Goal: Task Accomplishment & Management: Manage account settings

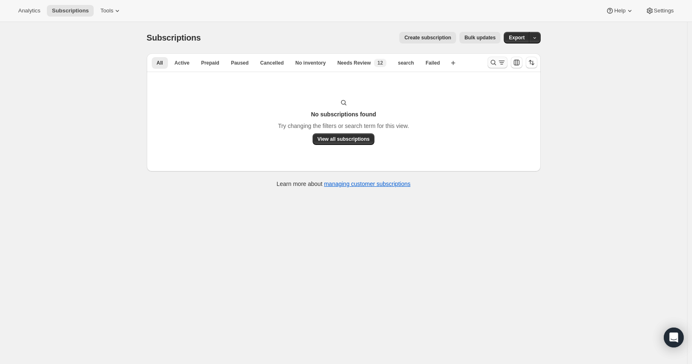
click at [496, 62] on icon "Search and filter results" at bounding box center [493, 62] width 8 height 8
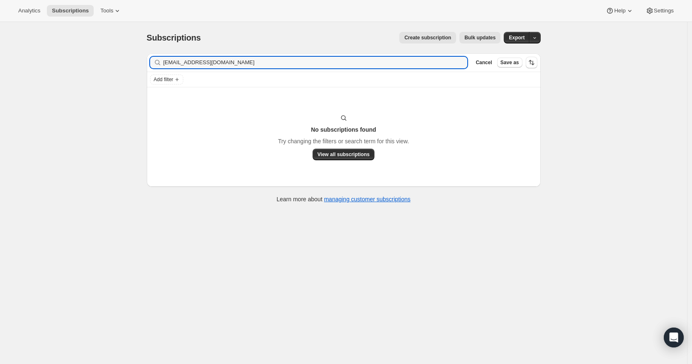
drag, startPoint x: 273, startPoint y: 63, endPoint x: 116, endPoint y: 63, distance: 156.6
click at [116, 63] on div "Subscriptions. This page is ready Subscriptions Create subscription Bulk update…" at bounding box center [343, 204] width 687 height 364
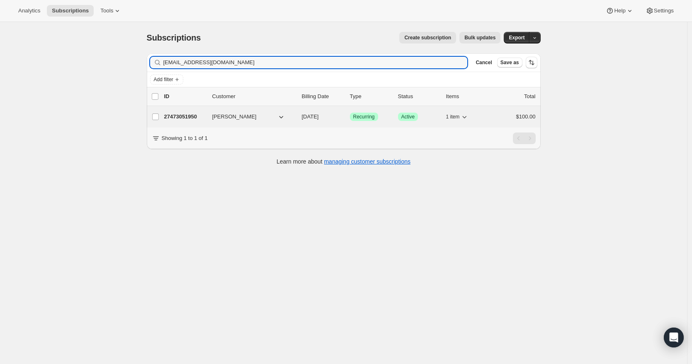
type input "[EMAIL_ADDRESS][DOMAIN_NAME]"
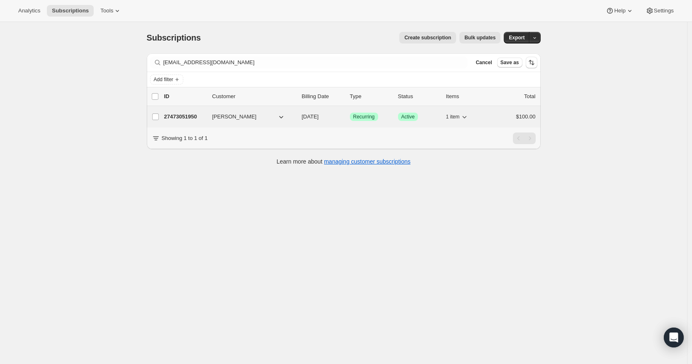
click at [230, 116] on span "[PERSON_NAME]" at bounding box center [234, 117] width 44 height 8
click at [189, 117] on p "27473051950" at bounding box center [184, 117] width 41 height 8
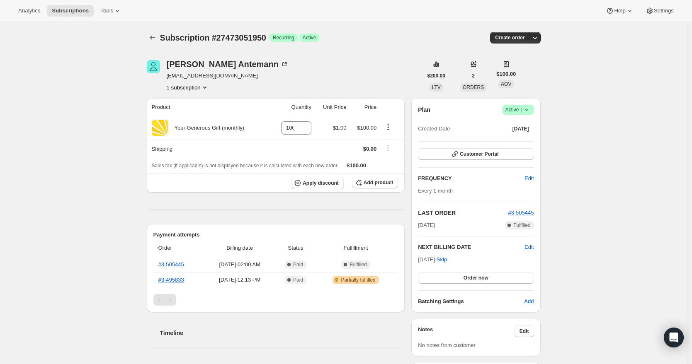
click at [529, 109] on icon at bounding box center [526, 110] width 8 height 8
click at [519, 138] on span "Cancel subscription" at bounding box center [517, 140] width 47 height 6
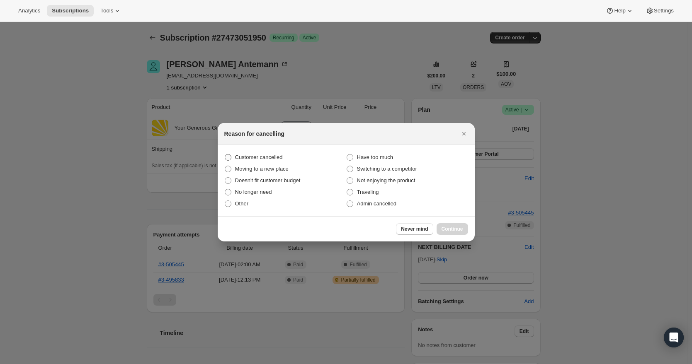
click at [246, 159] on span "Customer cancelled" at bounding box center [259, 157] width 48 height 6
click at [225, 155] on input "Customer cancelled" at bounding box center [225, 154] width 0 height 0
radio input "true"
click at [460, 225] on button "Continue" at bounding box center [451, 229] width 31 height 12
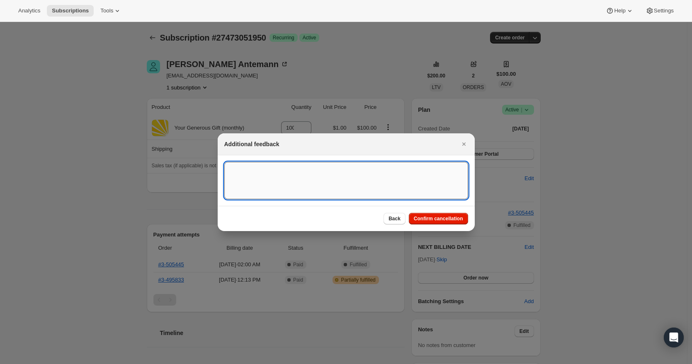
click at [271, 177] on textarea ":r2n:" at bounding box center [346, 180] width 244 height 37
type textarea "[DATE] RR - Cancel recurring donation"
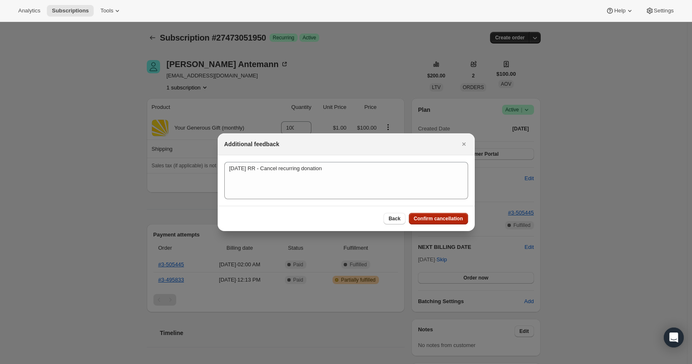
click at [424, 220] on span "Confirm cancellation" at bounding box center [438, 218] width 49 height 7
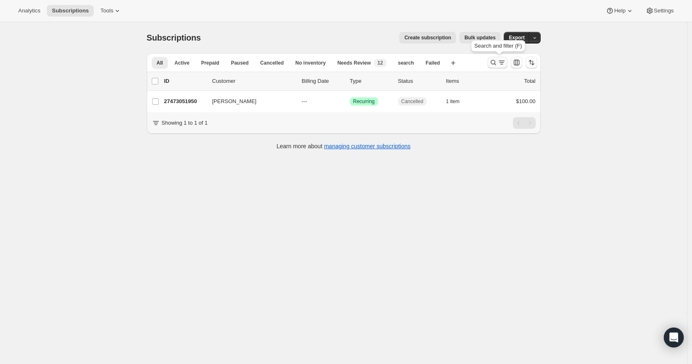
click at [497, 64] on icon "Search and filter results" at bounding box center [493, 62] width 8 height 8
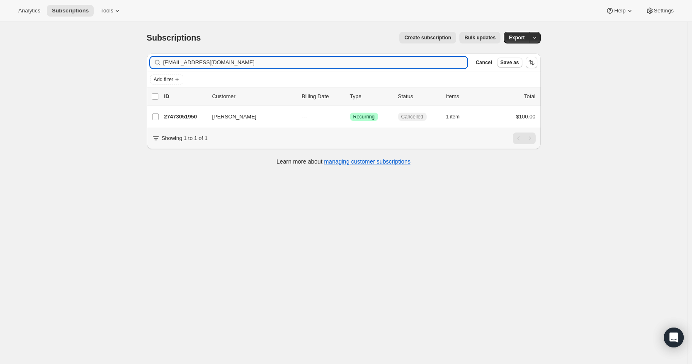
drag, startPoint x: 312, startPoint y: 59, endPoint x: 207, endPoint y: 57, distance: 104.4
click at [207, 57] on input "[EMAIL_ADDRESS][DOMAIN_NAME]" at bounding box center [315, 63] width 304 height 12
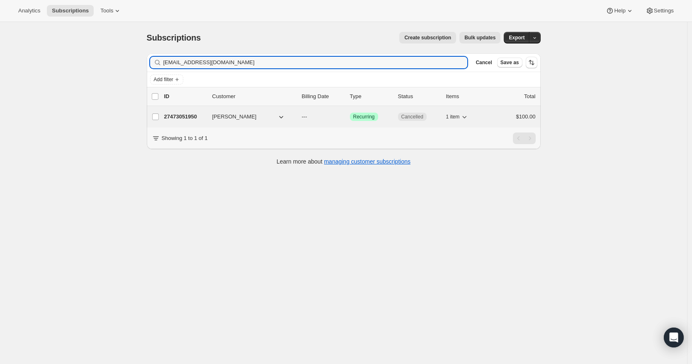
click at [191, 119] on p "27473051950" at bounding box center [184, 117] width 41 height 8
